Goal: Ask a question

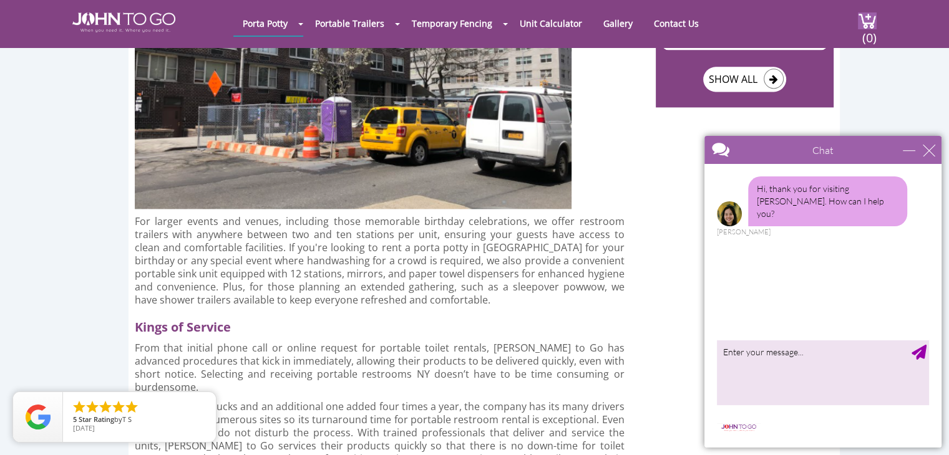
scroll to position [1732, 0]
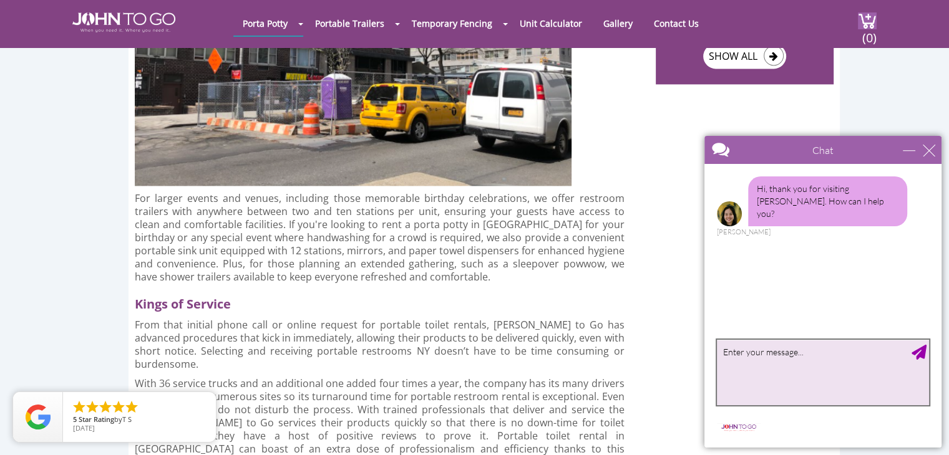
click at [812, 350] on textarea "type your message" at bounding box center [823, 372] width 212 height 65
click at [927, 356] on textarea "Is it possible to rent a port-a-potty for one day only? Or even four hours?" at bounding box center [823, 372] width 212 height 65
type textarea "Is it possible to rent a port-a-potty for one day only? Or even four hours?"
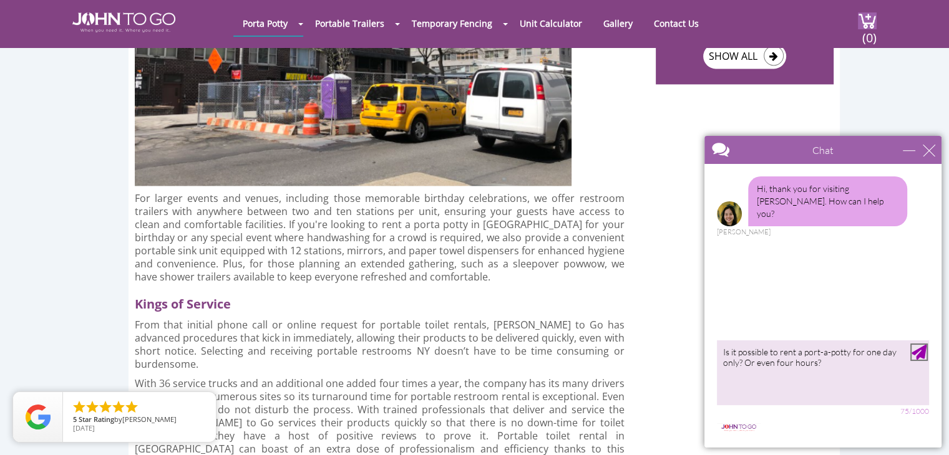
click at [919, 349] on div "Send Message" at bounding box center [918, 352] width 15 height 15
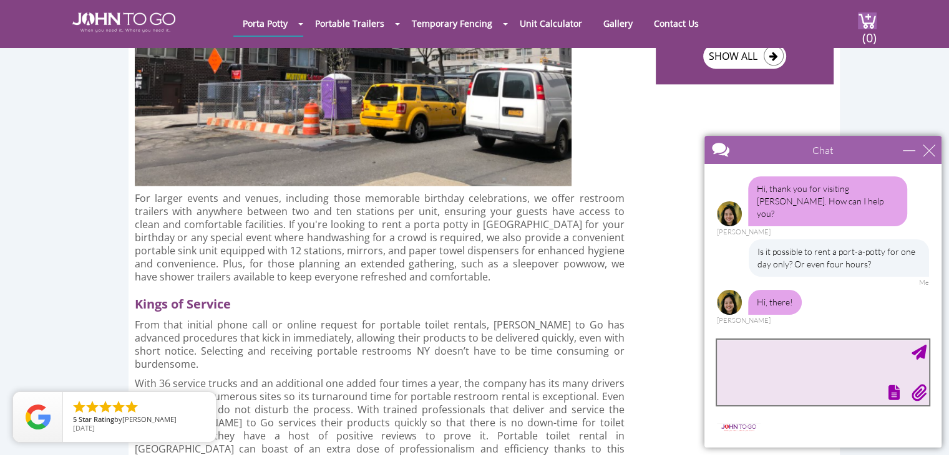
scroll to position [17, 0]
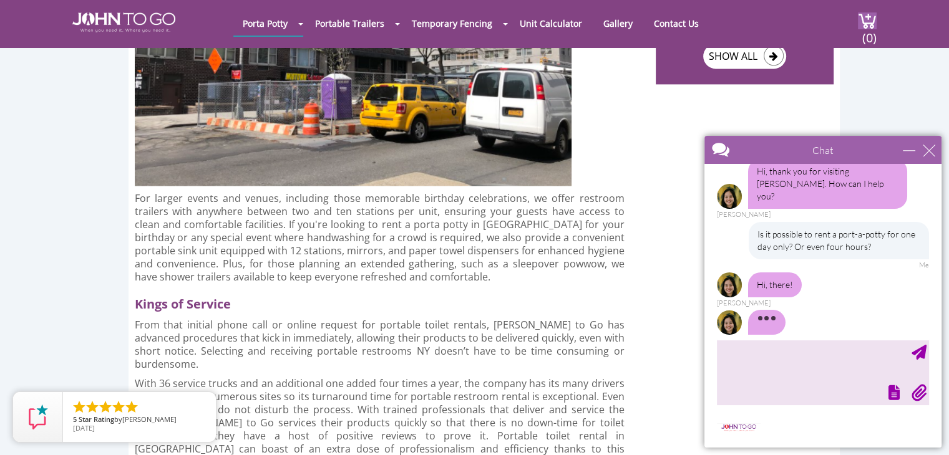
drag, startPoint x: 936, startPoint y: 223, endPoint x: 1645, endPoint y: 417, distance: 734.6
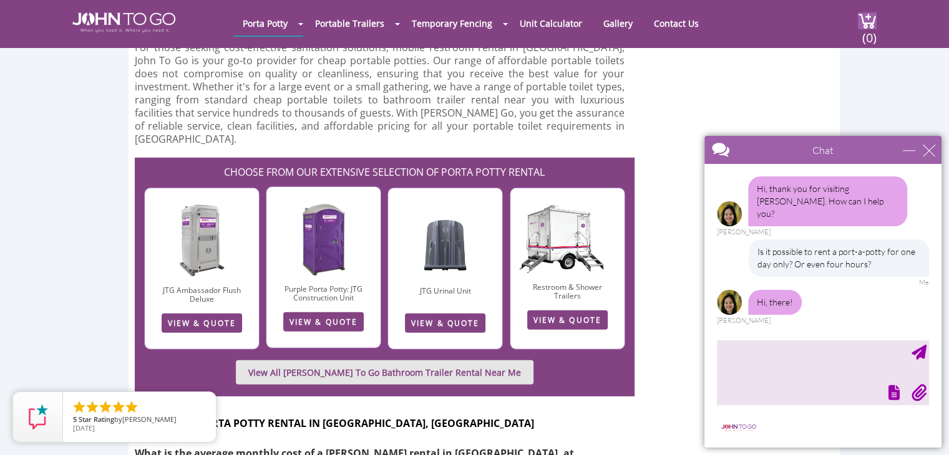
scroll to position [0, 0]
click at [838, 349] on textarea "type your message" at bounding box center [823, 372] width 212 height 65
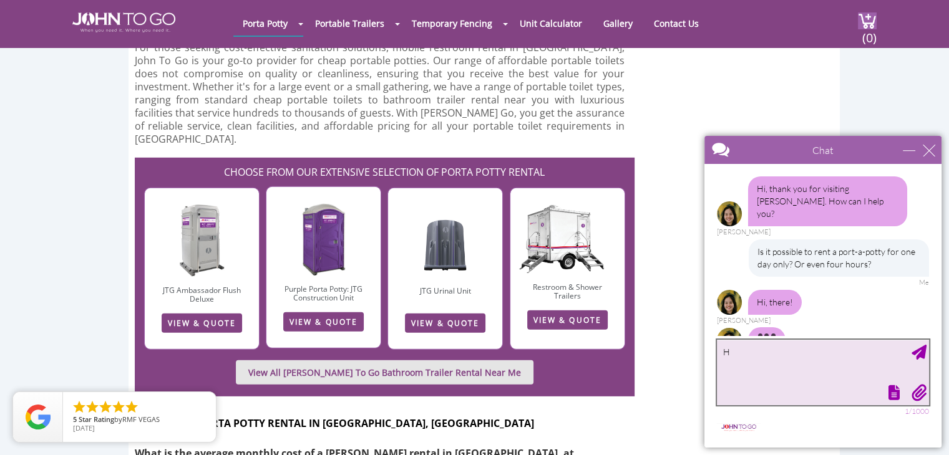
type textarea "Hi"
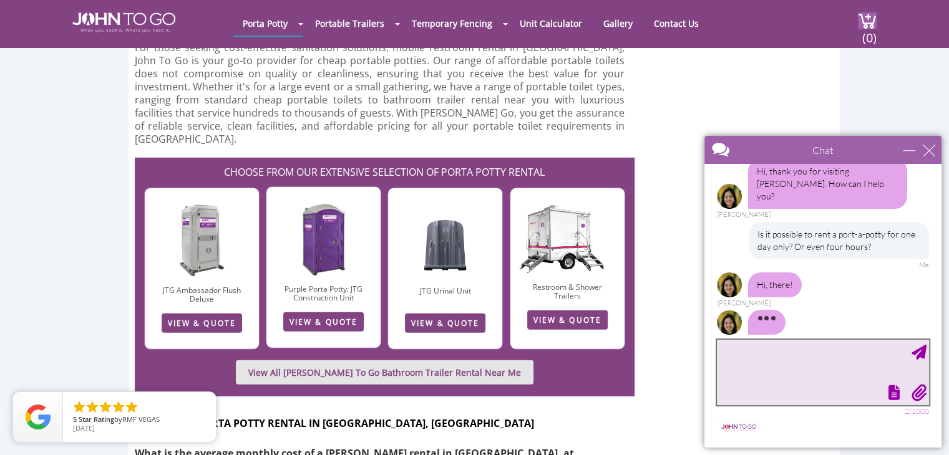
scroll to position [55, 0]
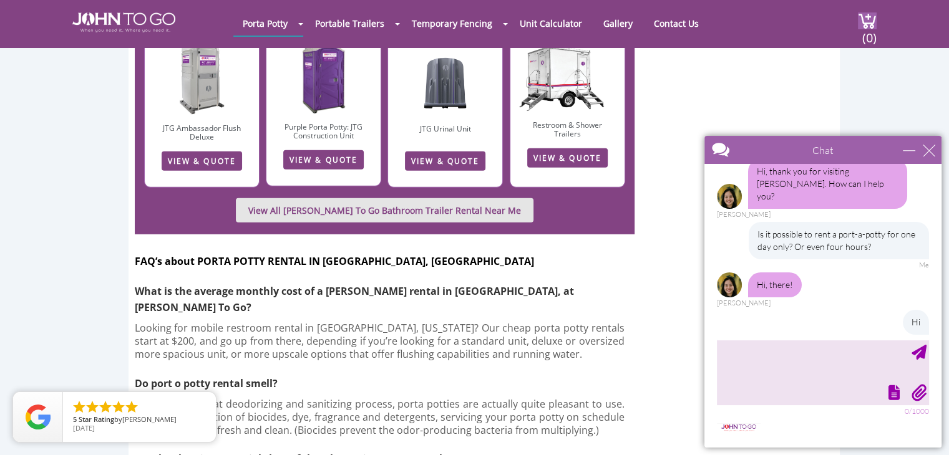
scroll to position [67, 0]
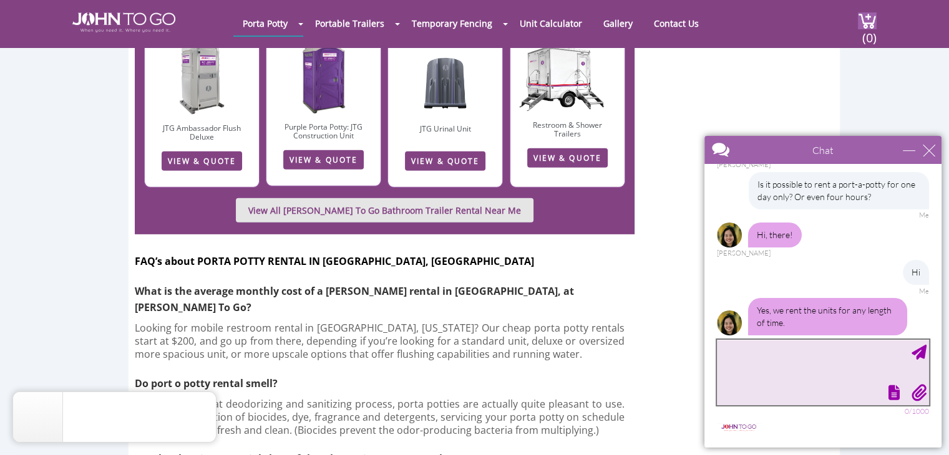
click at [783, 378] on textarea "type your message" at bounding box center [823, 372] width 212 height 65
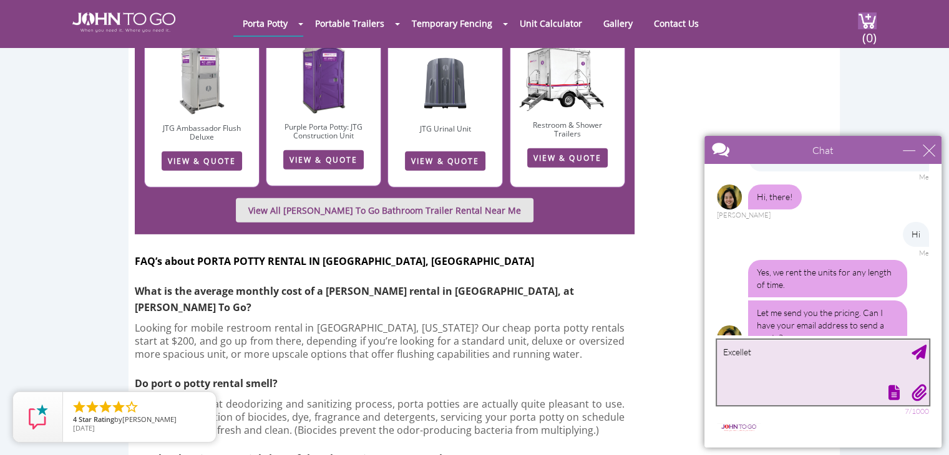
scroll to position [120, 0]
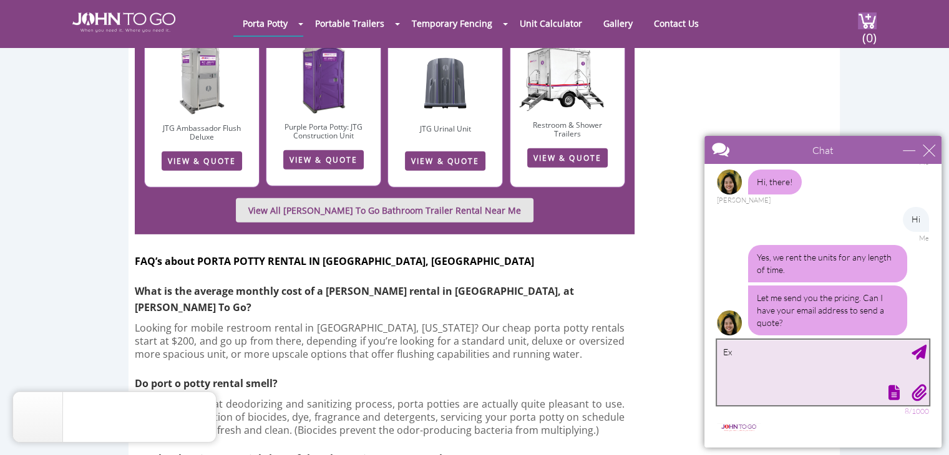
type textarea "E"
type textarea "Yes please. [EMAIL_ADDRESS][DOMAIN_NAME]"
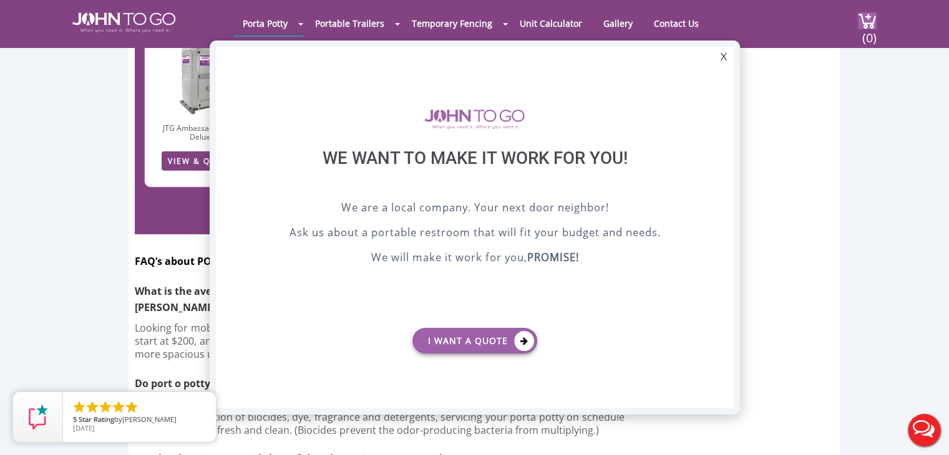
scroll to position [0, 0]
click at [721, 56] on div "X" at bounding box center [723, 57] width 19 height 21
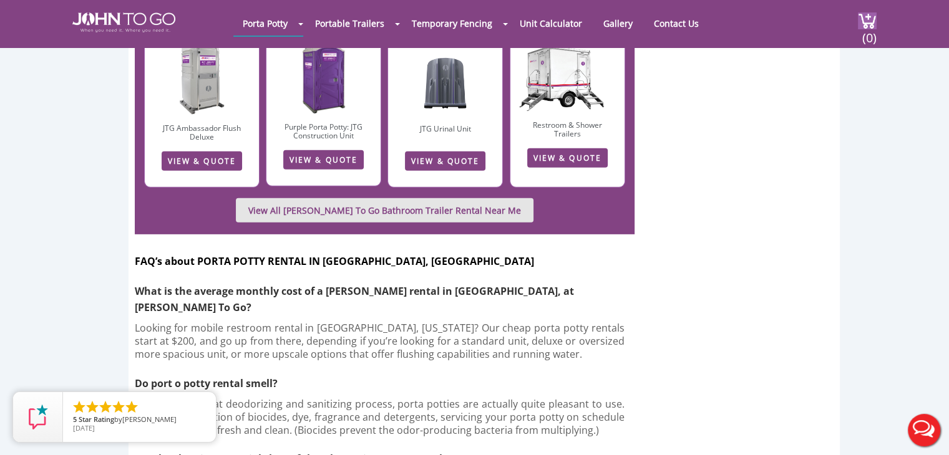
drag, startPoint x: 938, startPoint y: 237, endPoint x: 933, endPoint y: 337, distance: 100.5
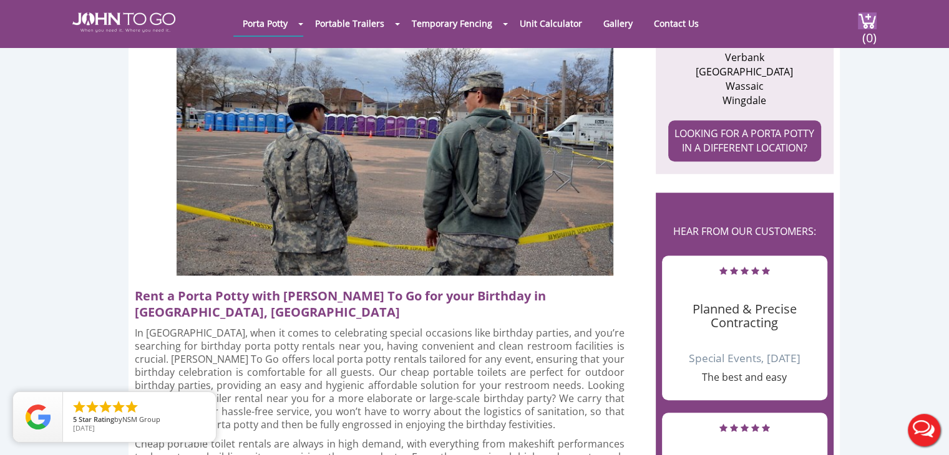
scroll to position [714, 0]
